Goal: Task Accomplishment & Management: Manage account settings

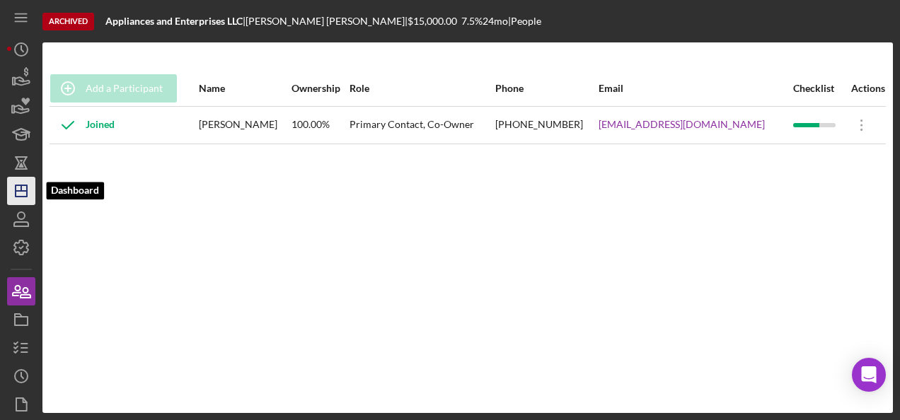
click at [20, 177] on icon "Icon/Dashboard" at bounding box center [21, 190] width 35 height 35
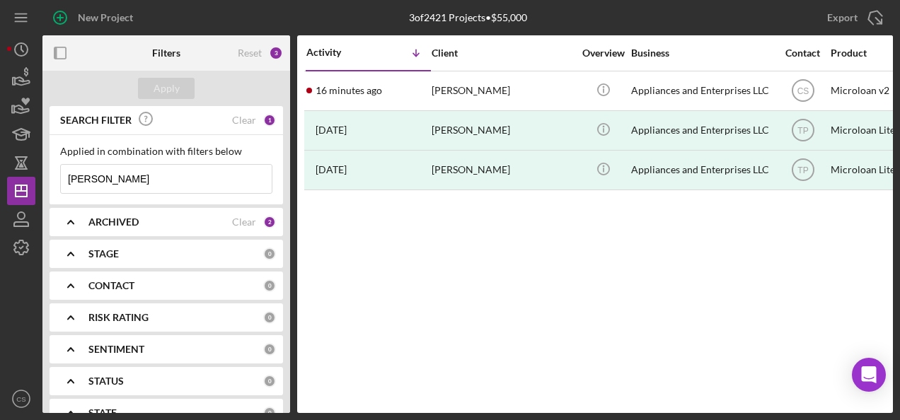
drag, startPoint x: 150, startPoint y: 175, endPoint x: -3, endPoint y: 179, distance: 152.8
click at [0, 179] on html "New Project 3 of 2421 Projects • $55,000 [PERSON_NAME] Export Icon/Export Filte…" at bounding box center [450, 210] width 900 height 420
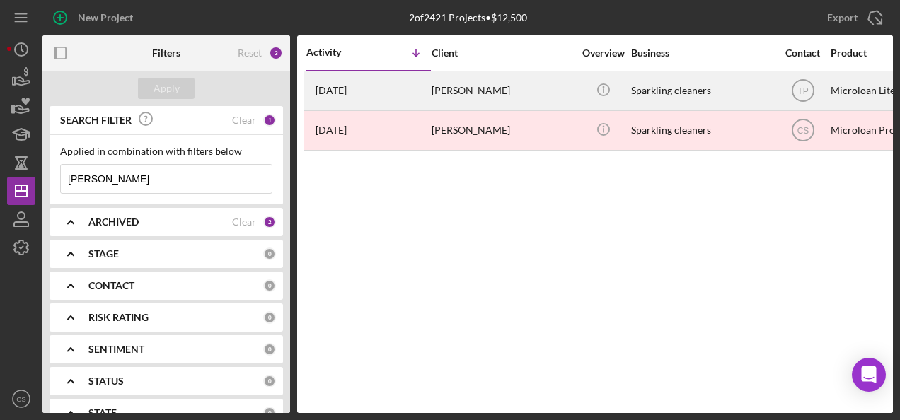
type input "[PERSON_NAME]"
click at [488, 89] on div "[PERSON_NAME]" at bounding box center [501, 90] width 141 height 37
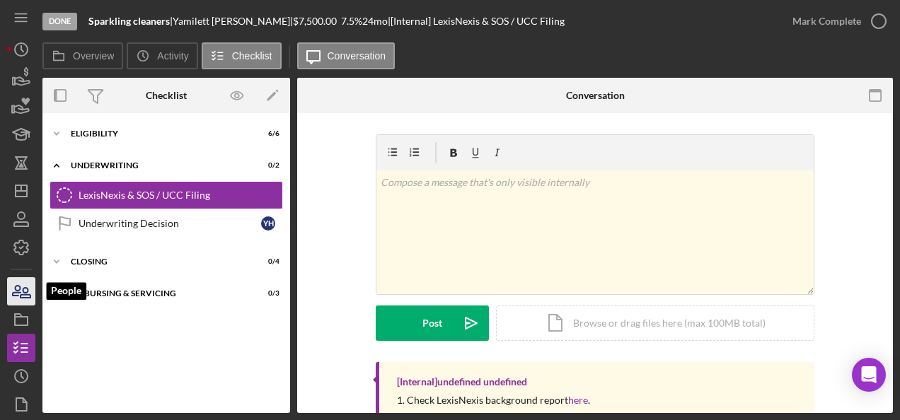
click at [27, 287] on icon "button" at bounding box center [21, 291] width 35 height 35
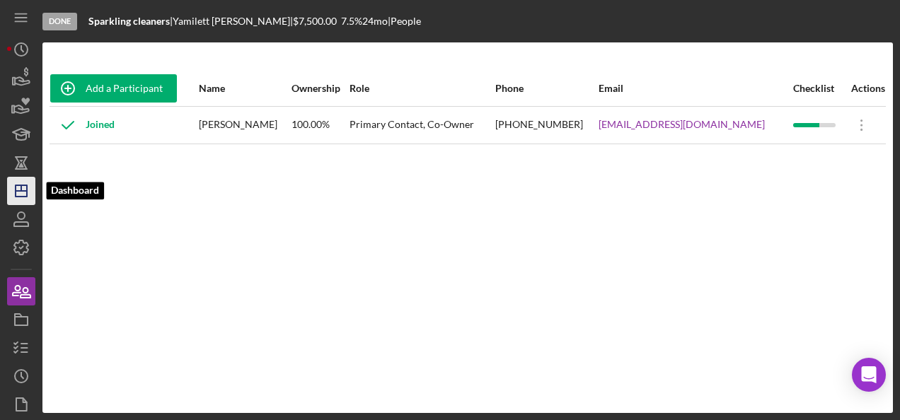
click at [11, 193] on icon "Icon/Dashboard" at bounding box center [21, 190] width 35 height 35
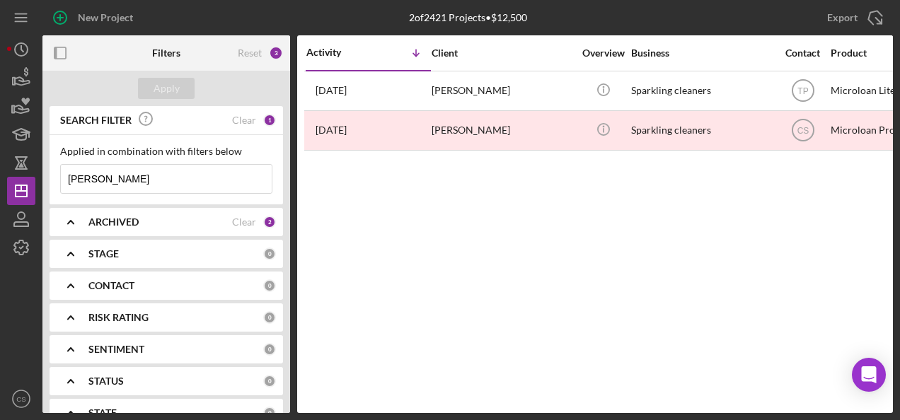
drag, startPoint x: 160, startPoint y: 184, endPoint x: 6, endPoint y: 165, distance: 154.6
click at [6, 165] on div "New Project 2 of 2421 Projects • $12,500 [PERSON_NAME] Export Icon/Export Filte…" at bounding box center [450, 210] width 900 height 420
click at [164, 85] on div "Apply" at bounding box center [166, 88] width 26 height 21
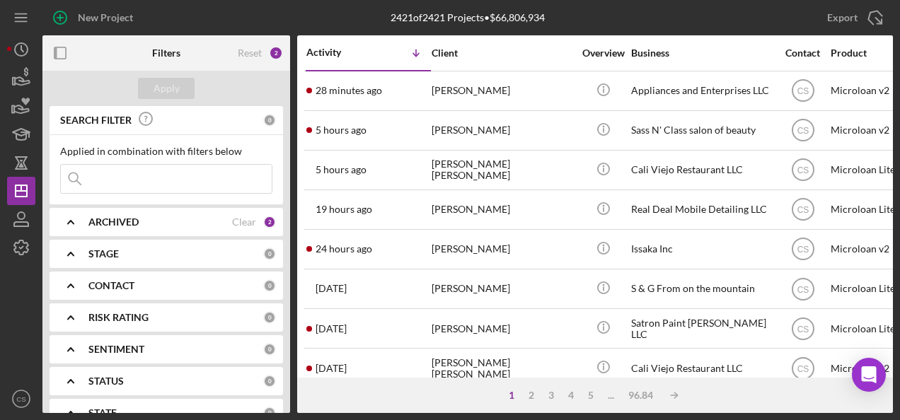
click at [153, 229] on div "ARCHIVED Clear 2" at bounding box center [181, 222] width 187 height 28
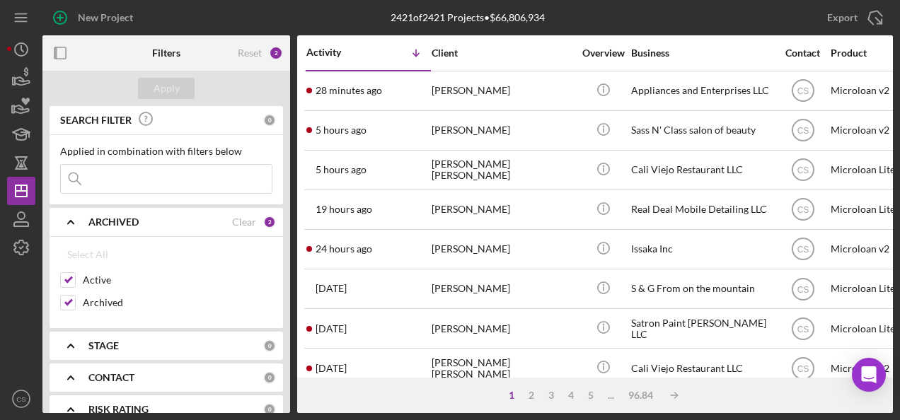
click at [58, 300] on div "Select All Active Archived" at bounding box center [166, 282] width 233 height 91
click at [68, 301] on input "Archived" at bounding box center [68, 303] width 14 height 14
checkbox input "false"
click at [187, 97] on button "Apply" at bounding box center [166, 88] width 57 height 21
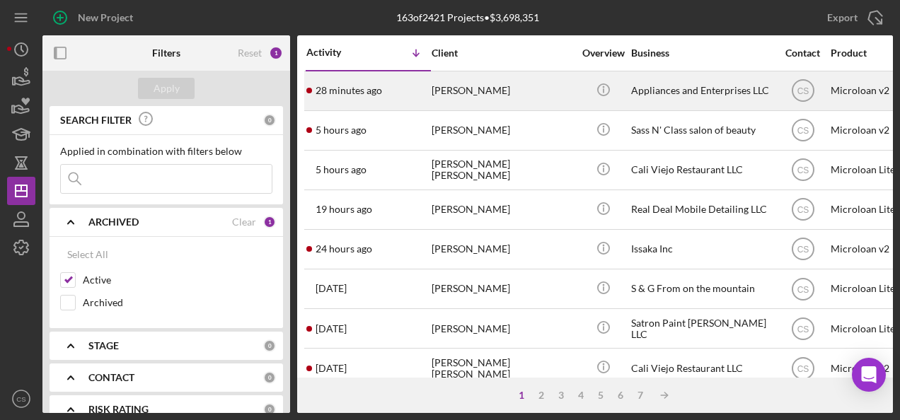
click at [477, 109] on td "[PERSON_NAME]" at bounding box center [503, 91] width 145 height 40
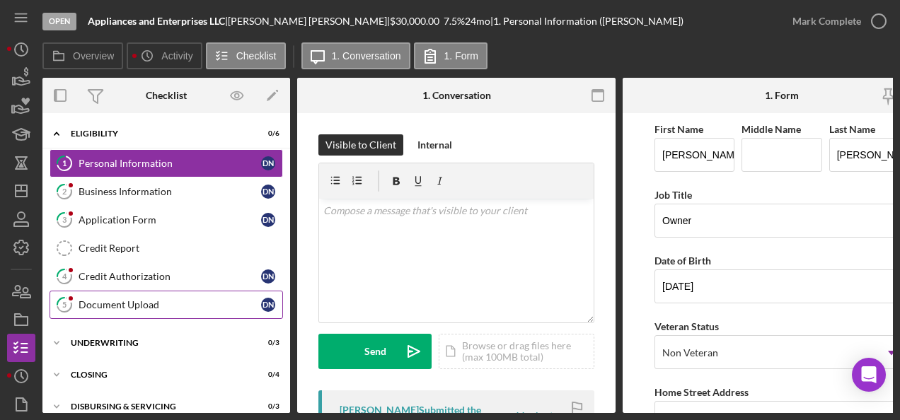
drag, startPoint x: 205, startPoint y: 300, endPoint x: 221, endPoint y: 293, distance: 17.1
click at [221, 293] on link "5 Document Upload D N" at bounding box center [166, 305] width 233 height 28
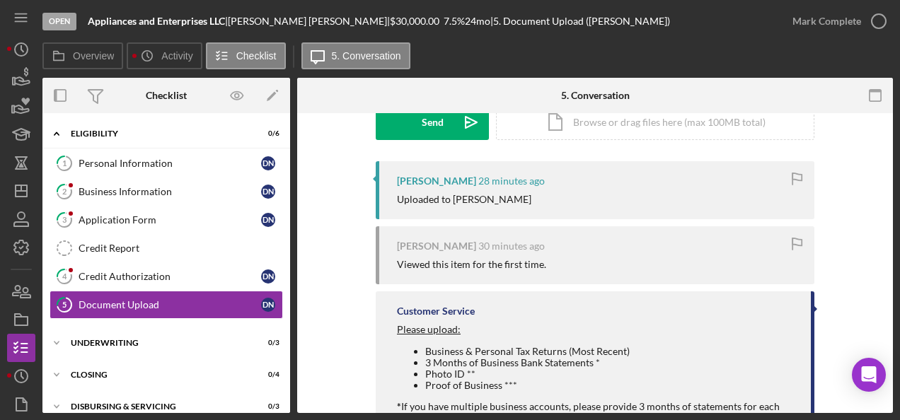
scroll to position [226, 0]
